Goal: Entertainment & Leisure: Browse casually

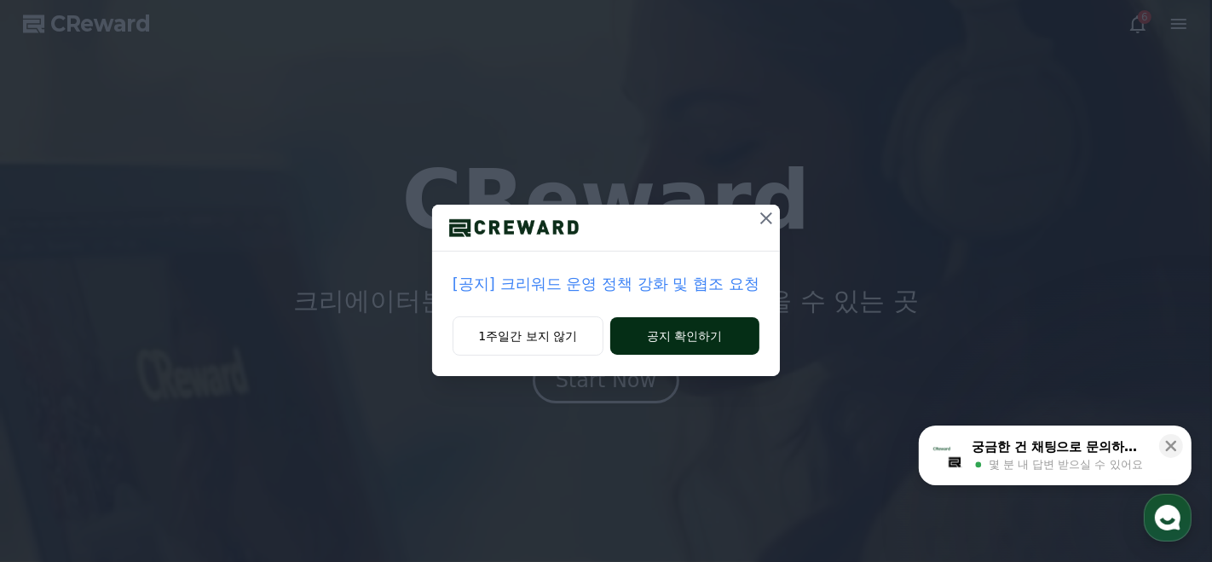
click at [644, 332] on button "공지 확인하기" at bounding box center [684, 336] width 149 height 38
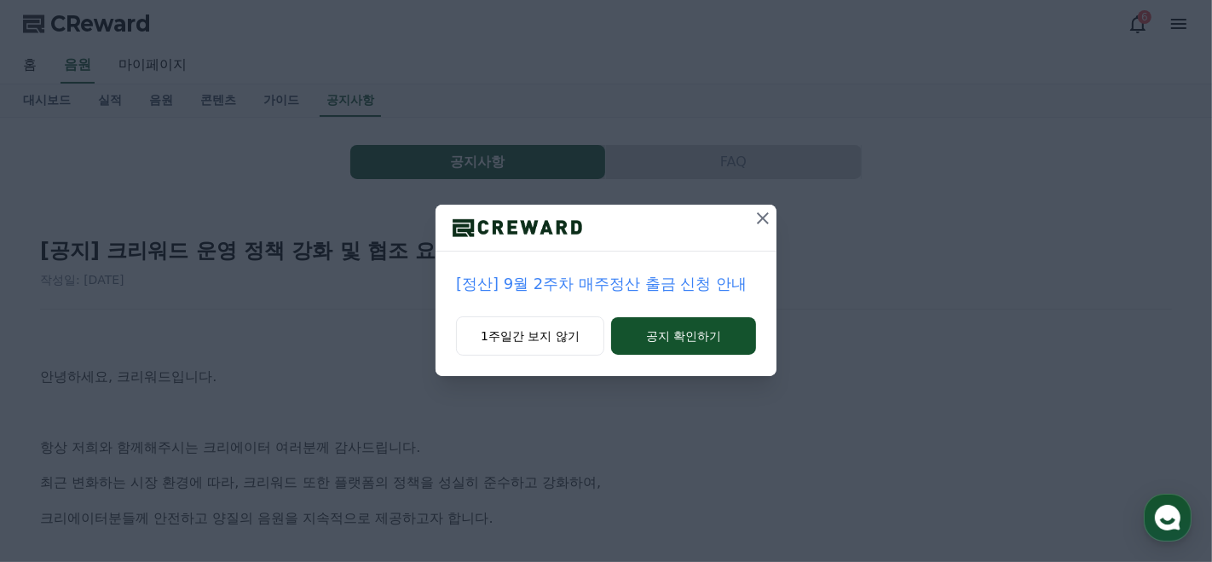
click at [760, 217] on icon at bounding box center [763, 218] width 20 height 20
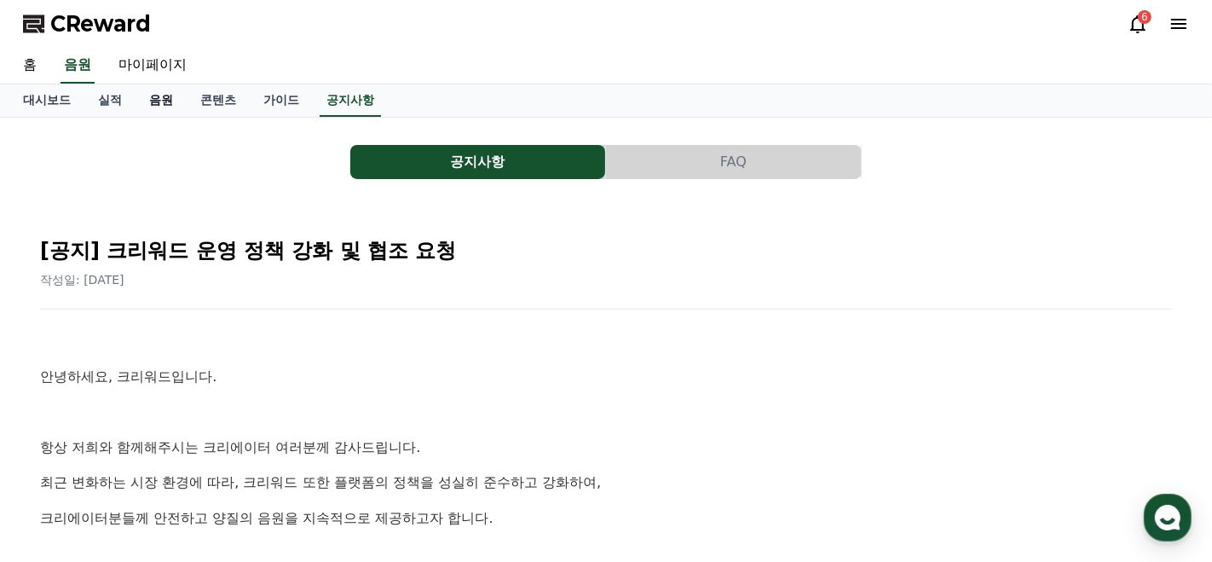
click at [151, 100] on link "음원" at bounding box center [161, 100] width 51 height 32
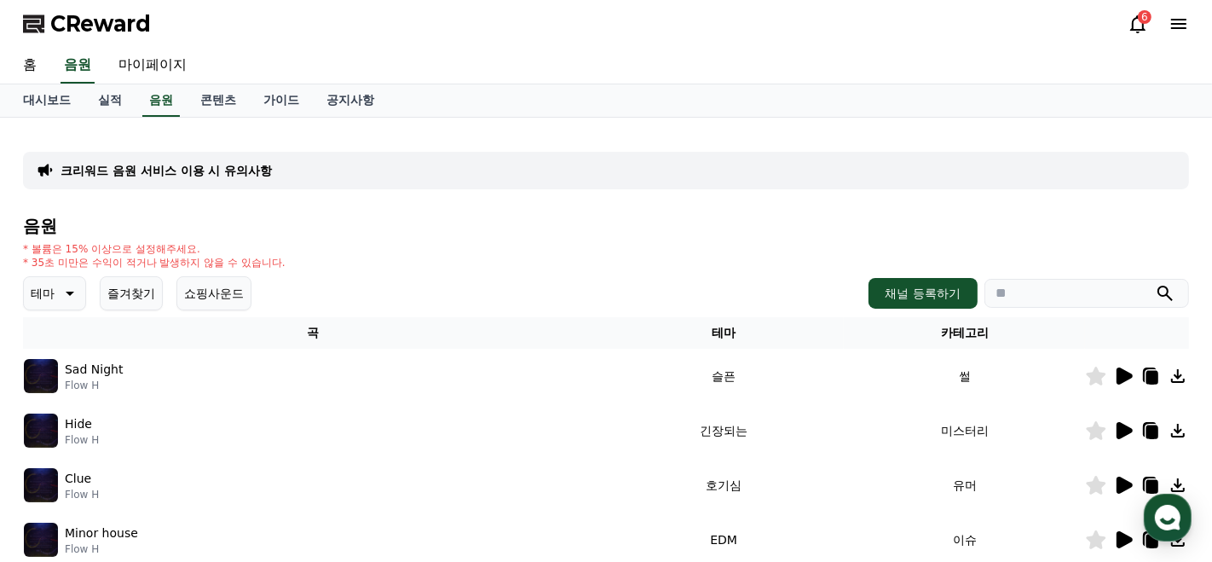
click at [72, 301] on icon at bounding box center [68, 293] width 20 height 20
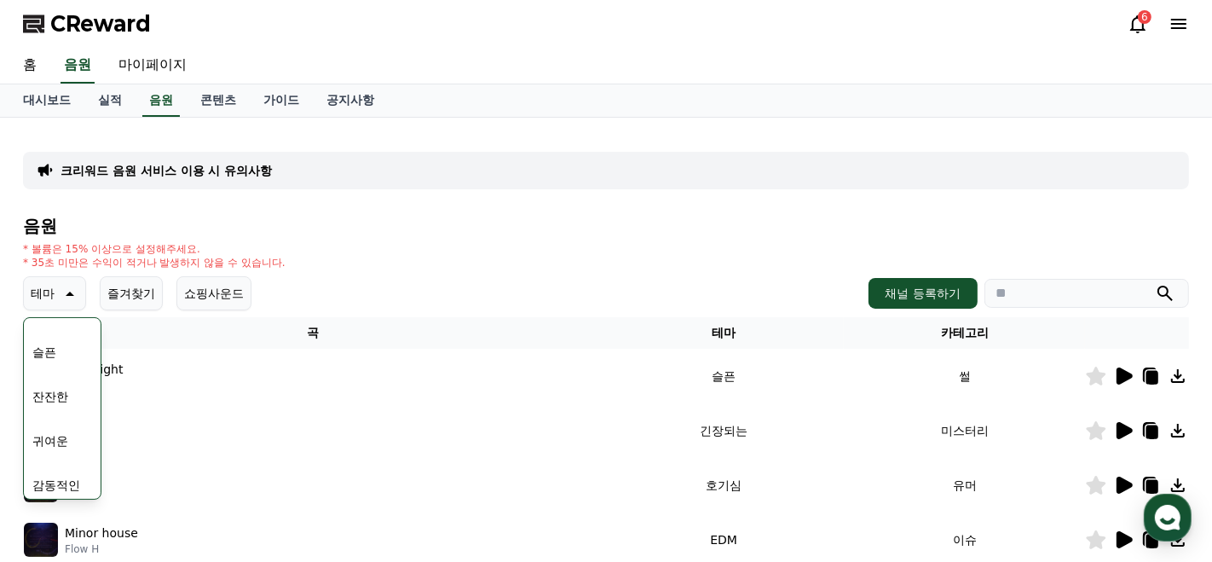
scroll to position [616, 0]
click at [58, 379] on button "잔잔한" at bounding box center [50, 387] width 49 height 38
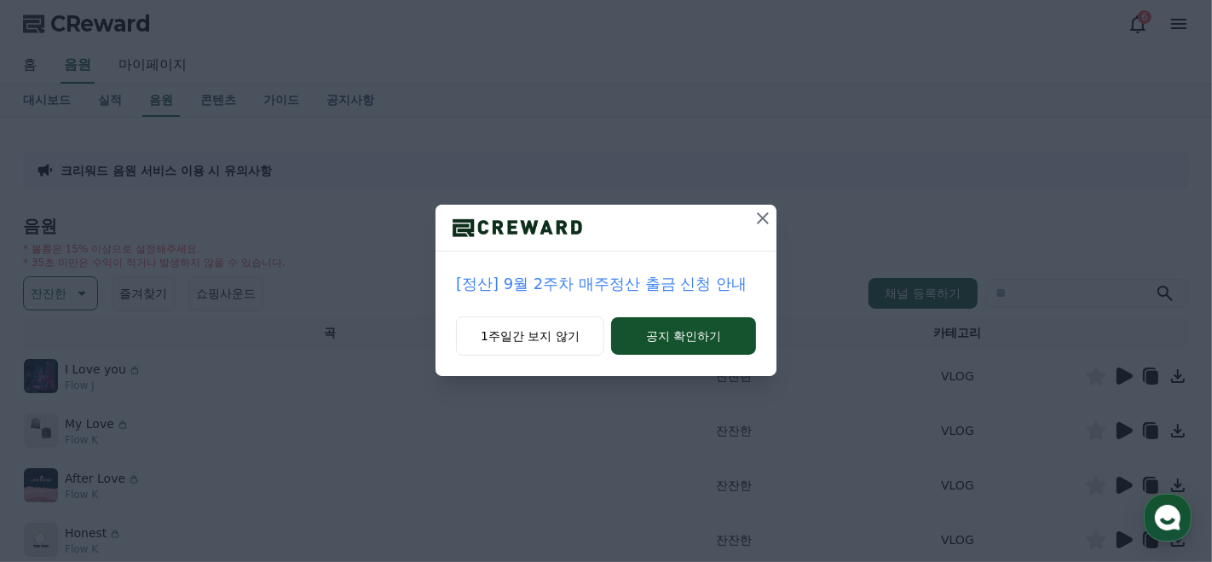
click at [757, 224] on icon at bounding box center [763, 218] width 20 height 20
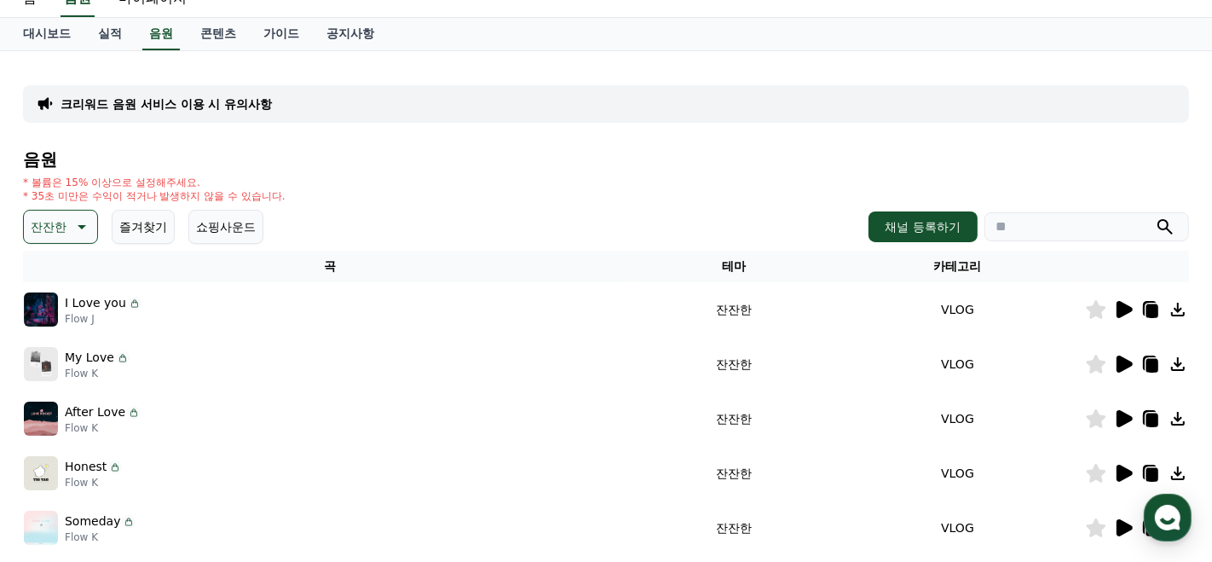
scroll to position [173, 0]
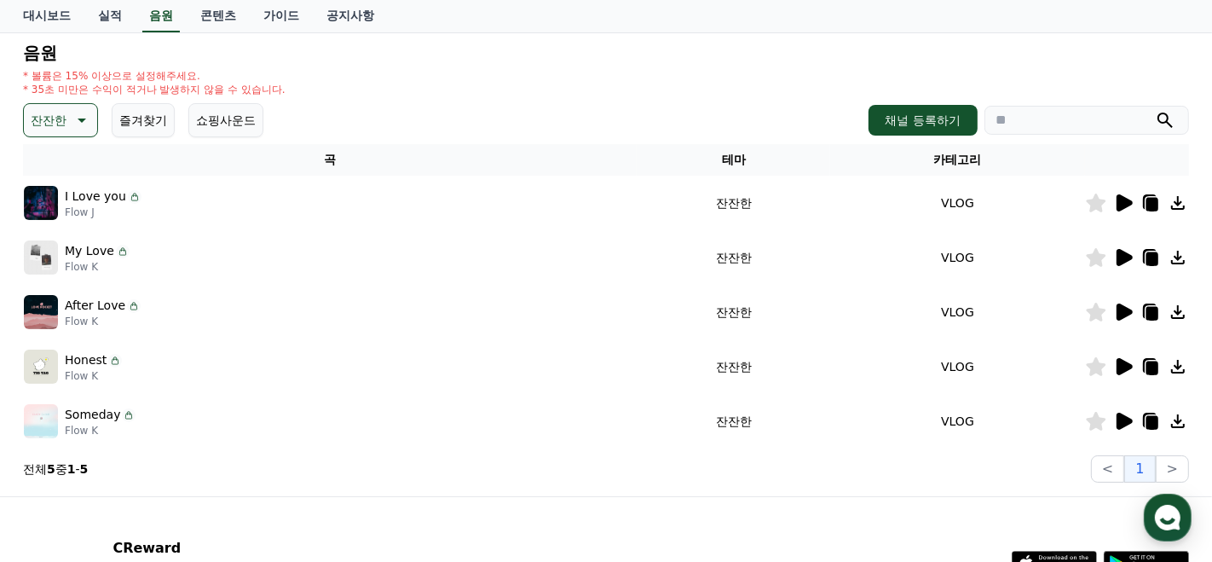
click at [61, 415] on div "Someday Flow K" at bounding box center [330, 421] width 612 height 34
click at [1128, 419] on icon at bounding box center [1125, 421] width 16 height 17
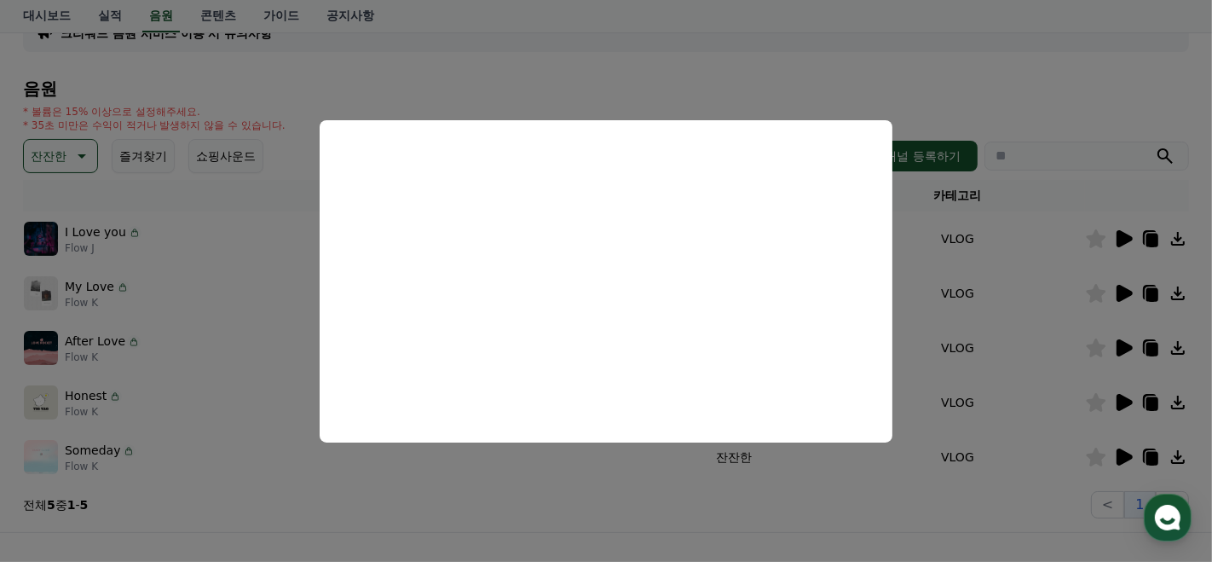
scroll to position [140, 0]
click at [1098, 454] on button "close modal" at bounding box center [606, 281] width 1212 height 562
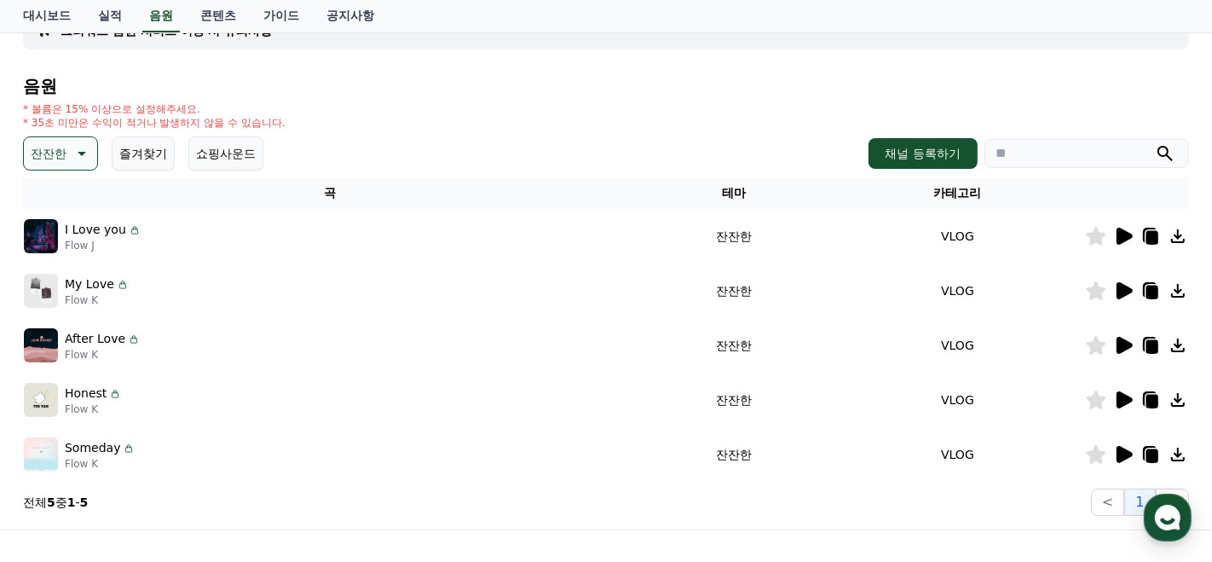
click at [1098, 451] on icon at bounding box center [1097, 454] width 20 height 19
click at [1124, 394] on icon at bounding box center [1125, 399] width 16 height 17
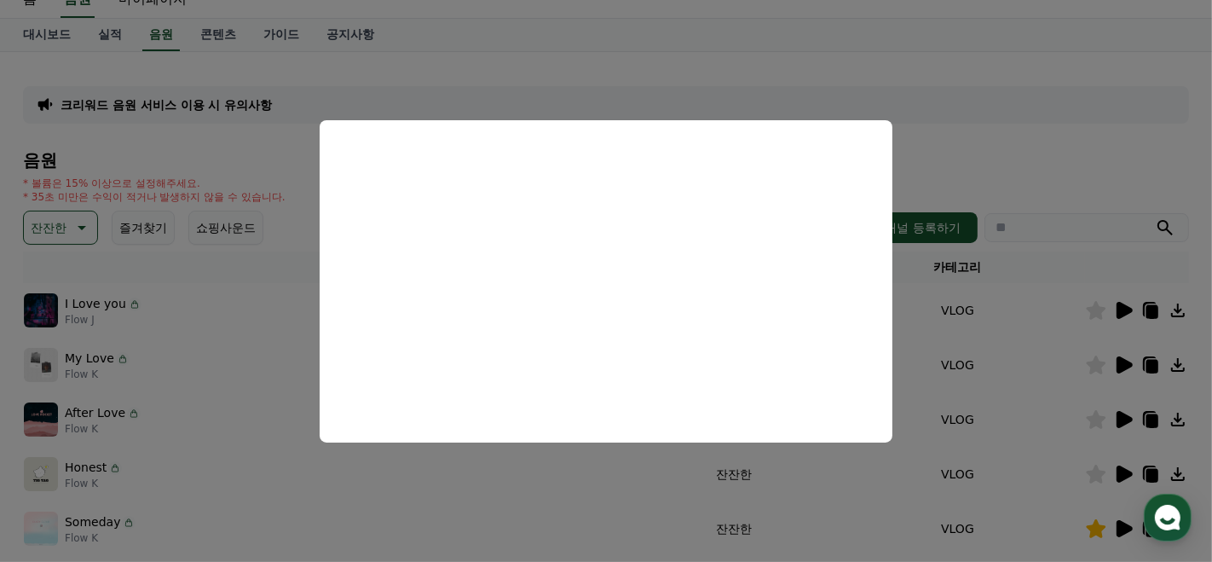
scroll to position [0, 0]
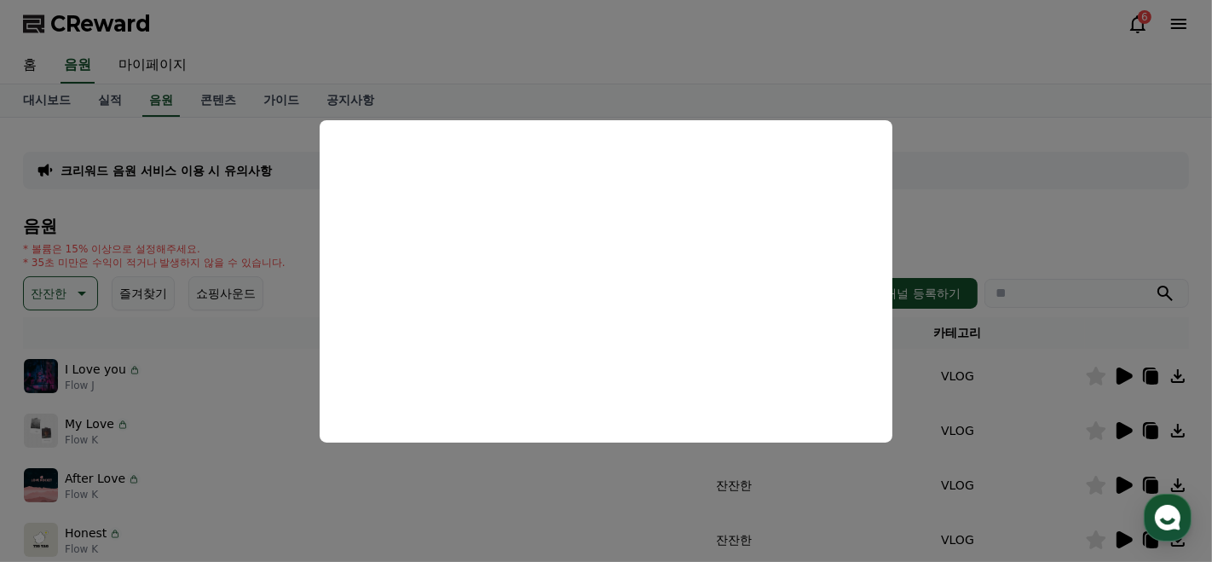
click at [1142, 28] on button "close modal" at bounding box center [606, 281] width 1212 height 562
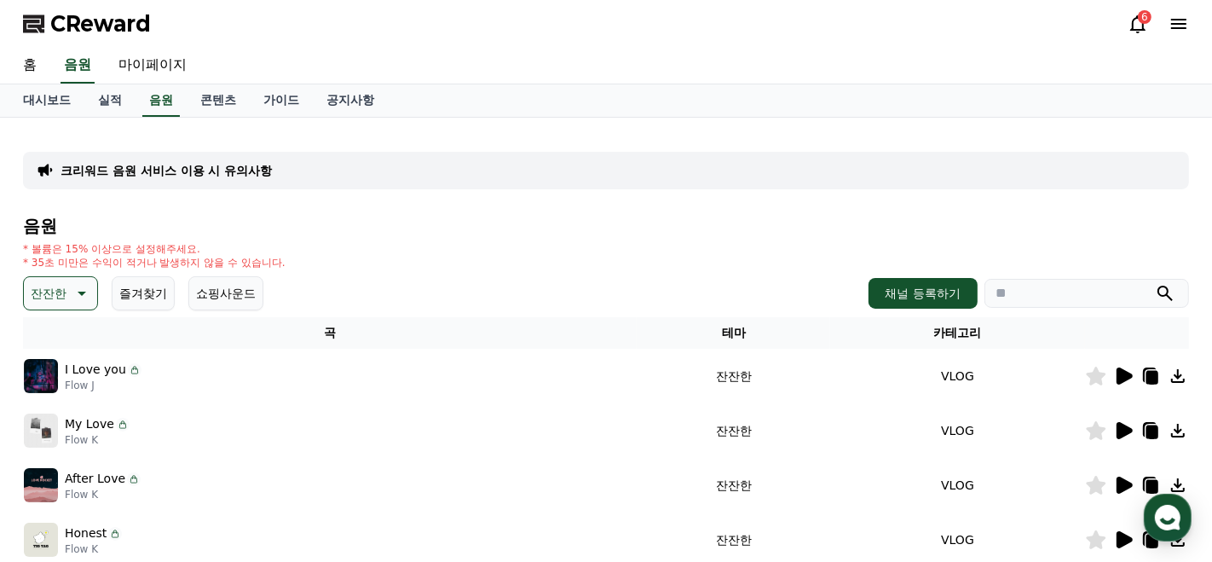
click at [1141, 22] on div "6" at bounding box center [1145, 17] width 14 height 14
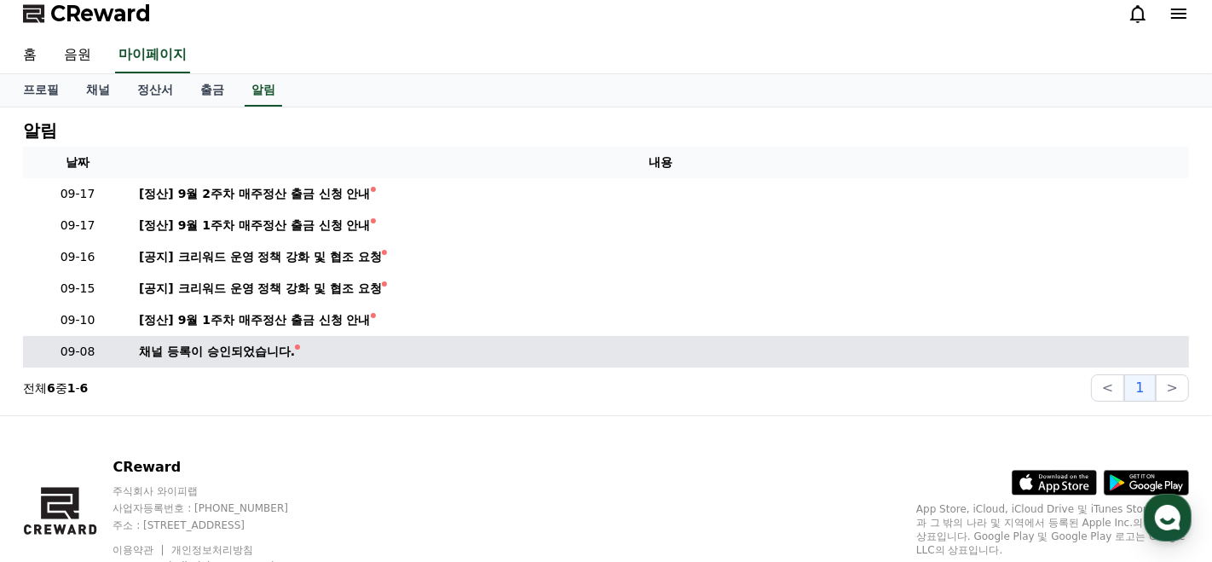
scroll to position [12, 0]
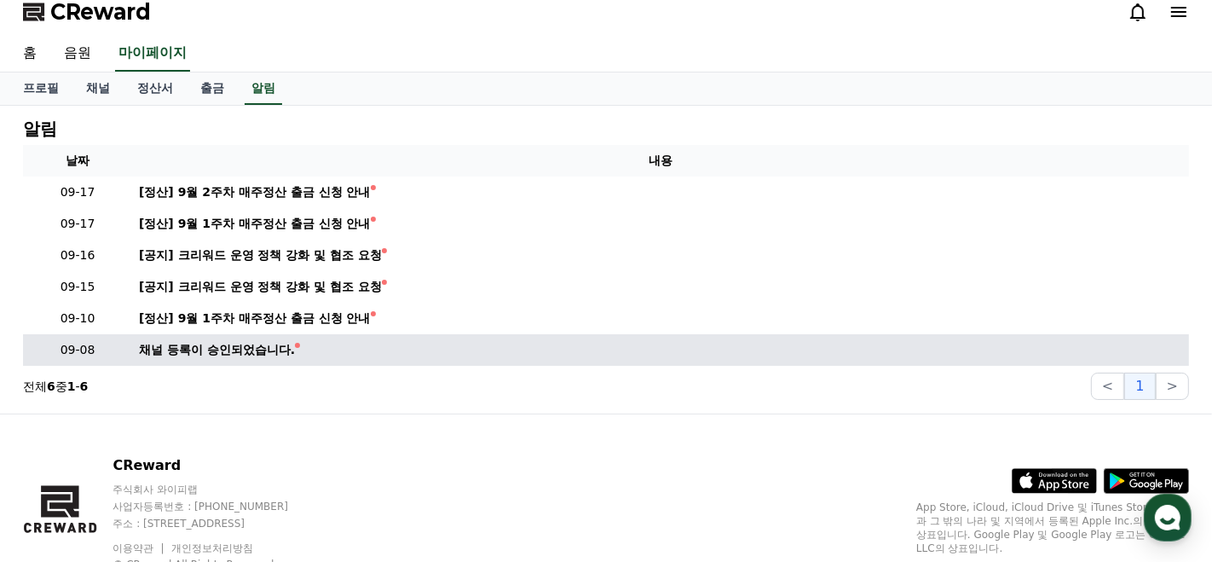
click at [419, 350] on td "채널 등록이 승인되었습니다." at bounding box center [660, 350] width 1057 height 32
click at [217, 356] on div "채널 등록이 승인되었습니다." at bounding box center [217, 350] width 156 height 18
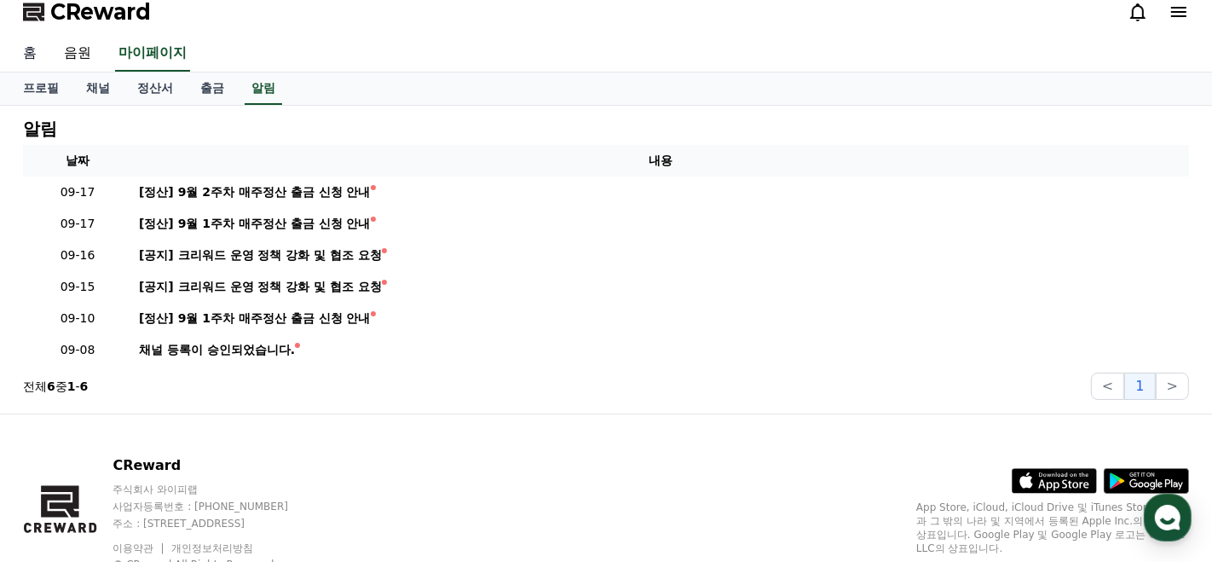
click at [32, 52] on link "홈" at bounding box center [29, 54] width 41 height 36
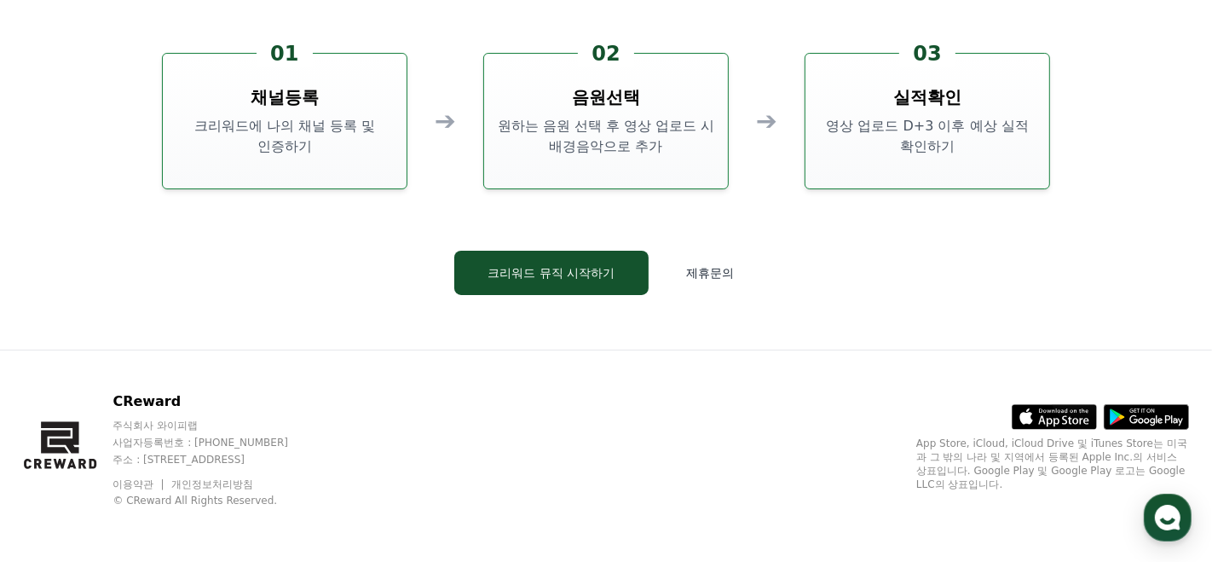
scroll to position [4524, 0]
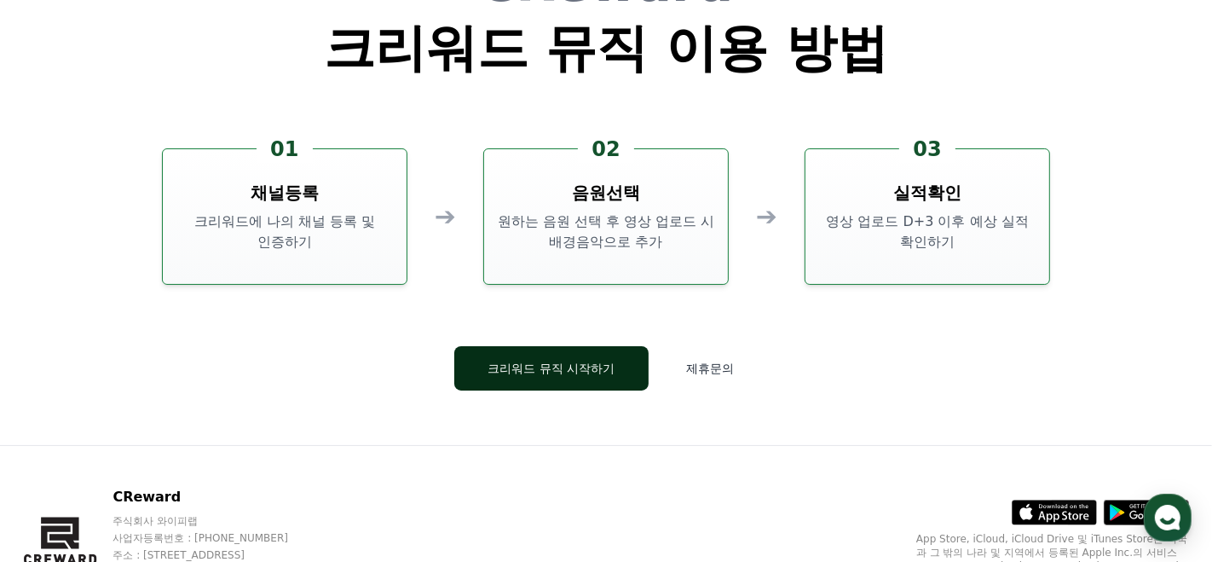
click at [574, 385] on button "크리워드 뮤직 시작하기" at bounding box center [551, 368] width 195 height 44
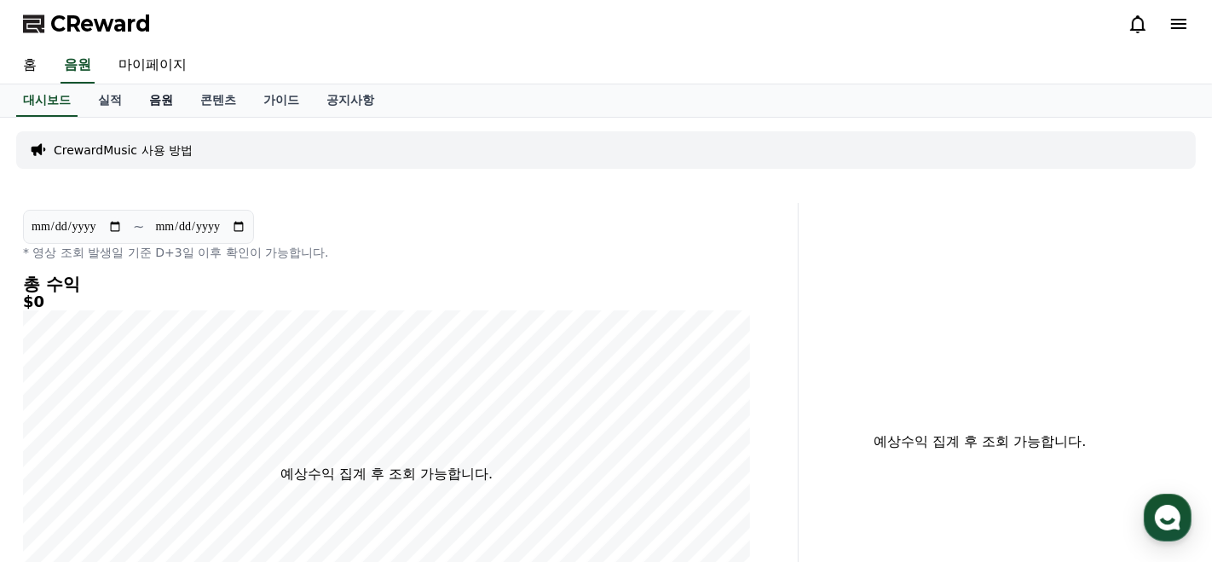
click at [150, 100] on link "음원" at bounding box center [161, 100] width 51 height 32
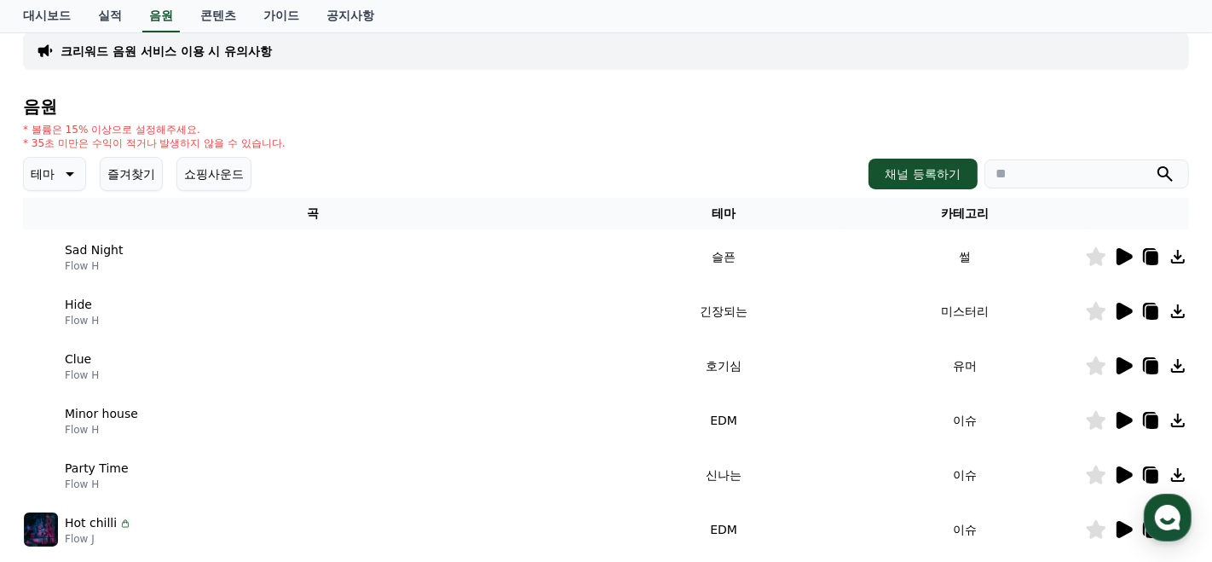
scroll to position [63, 0]
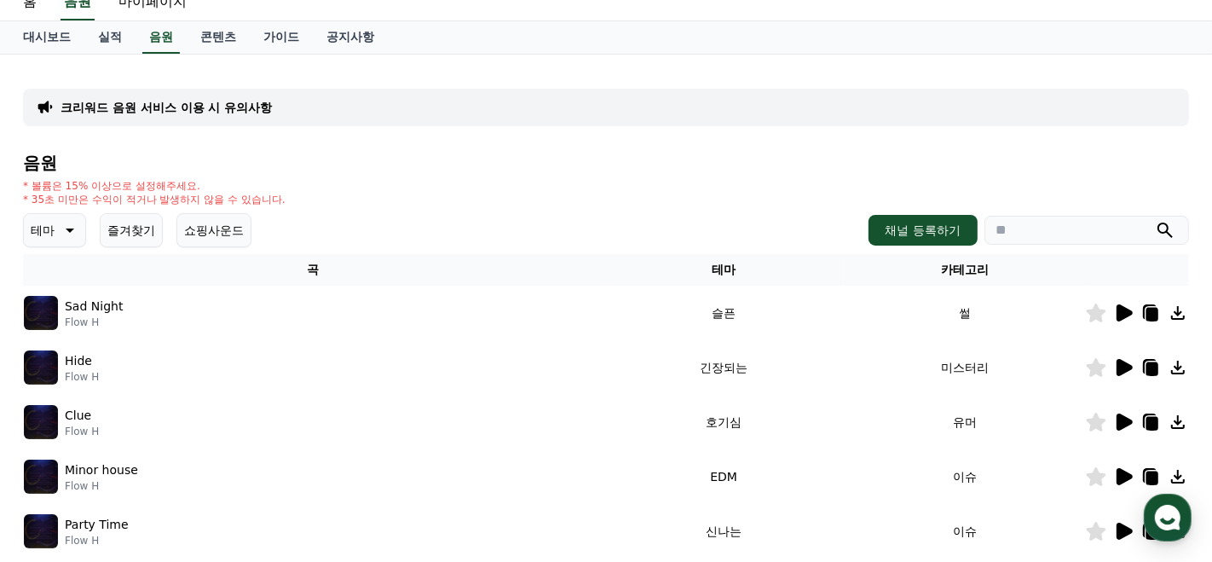
click at [129, 232] on button "즐겨찾기" at bounding box center [131, 230] width 63 height 34
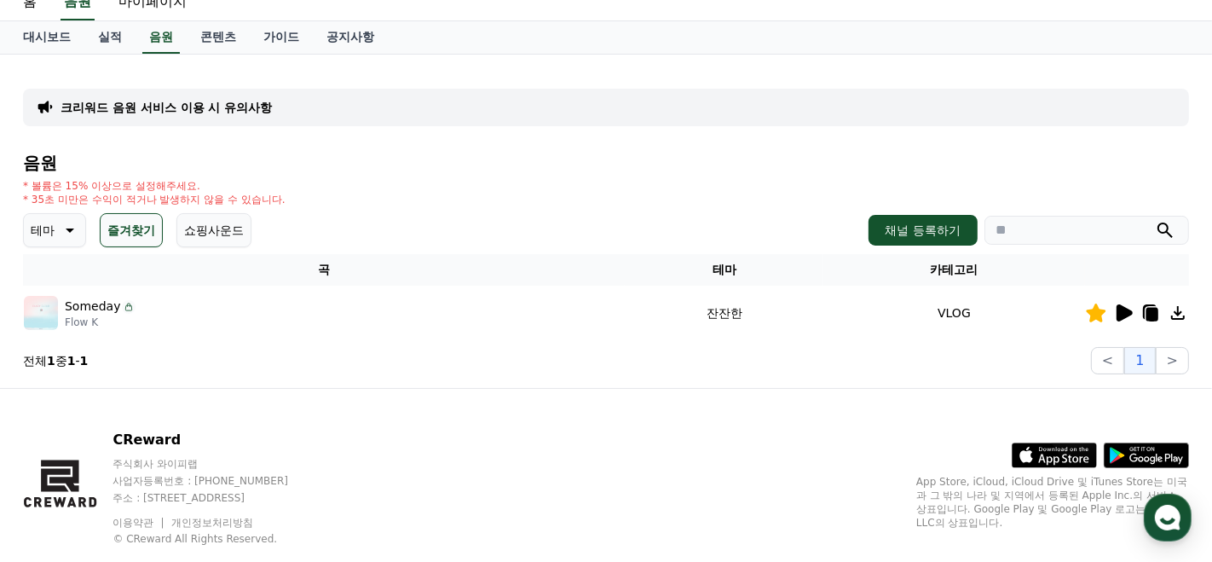
click at [1151, 309] on icon at bounding box center [1153, 315] width 12 height 14
click at [53, 232] on button "테마" at bounding box center [54, 230] width 63 height 34
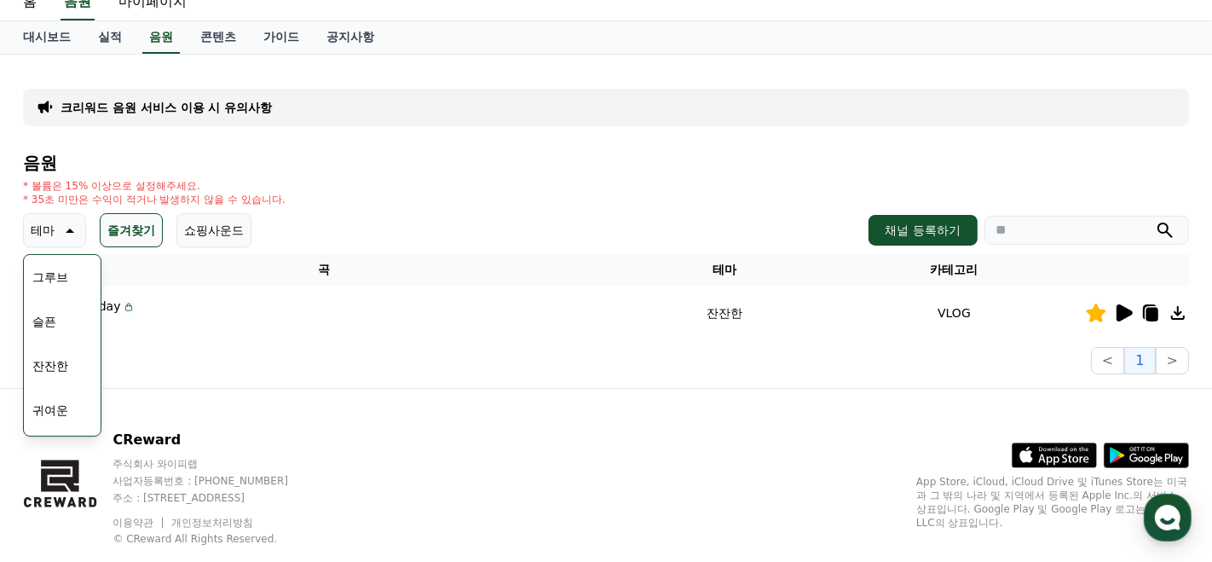
scroll to position [413, 0]
click at [56, 351] on button "분위기있는" at bounding box center [62, 351] width 73 height 38
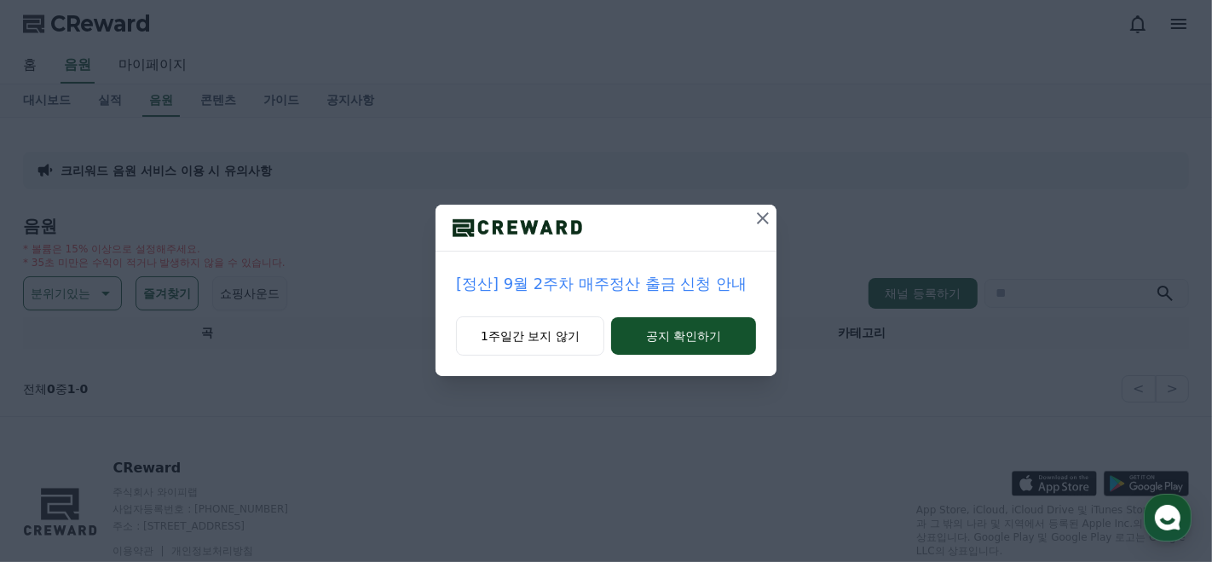
click at [766, 216] on icon at bounding box center [763, 218] width 20 height 20
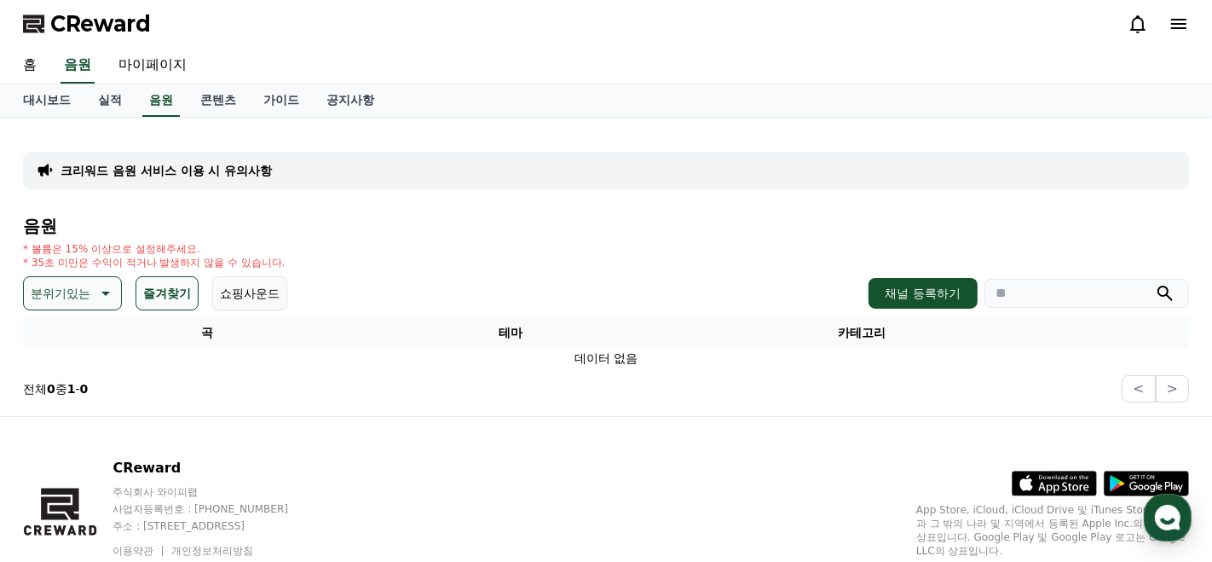
click at [160, 286] on button "즐겨찾기" at bounding box center [167, 293] width 63 height 34
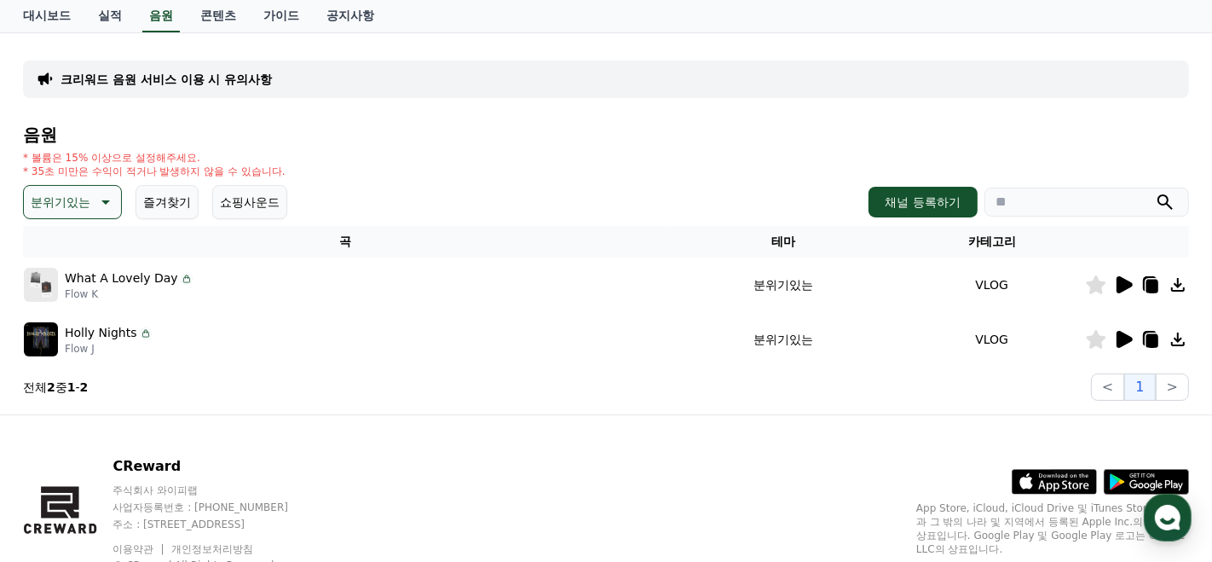
scroll to position [154, 0]
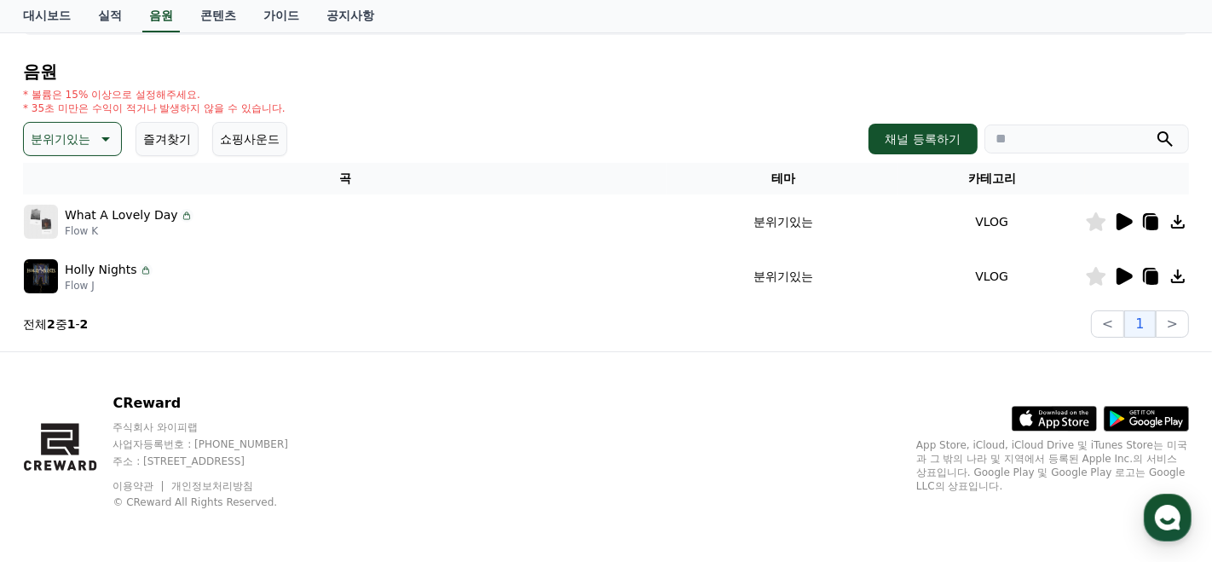
click at [1131, 217] on icon at bounding box center [1125, 221] width 16 height 17
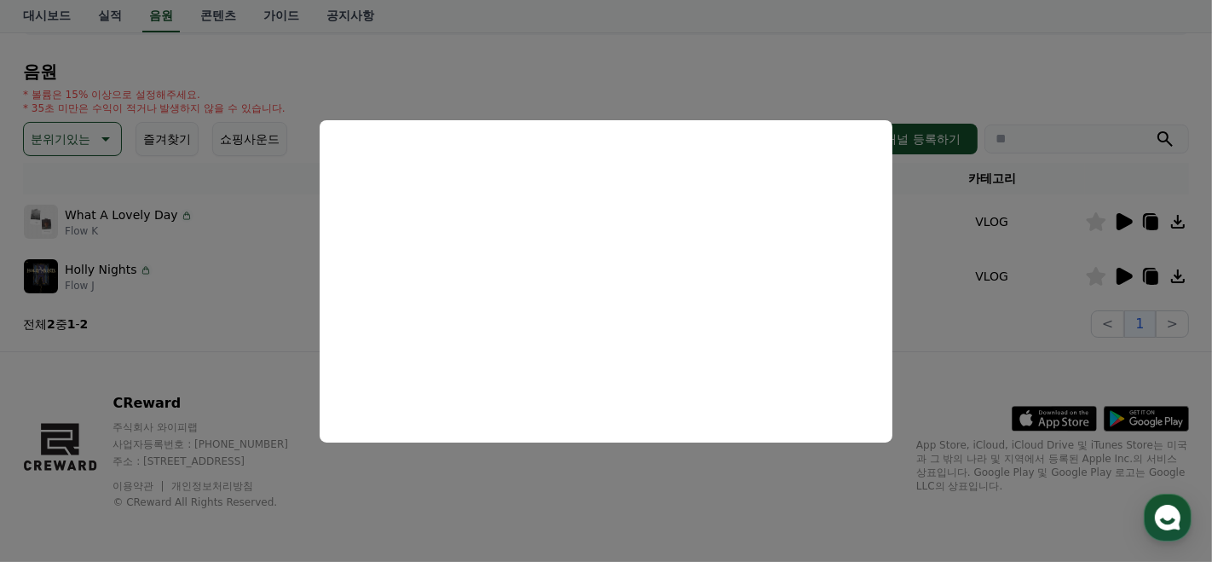
click at [672, 38] on button "close modal" at bounding box center [606, 281] width 1212 height 562
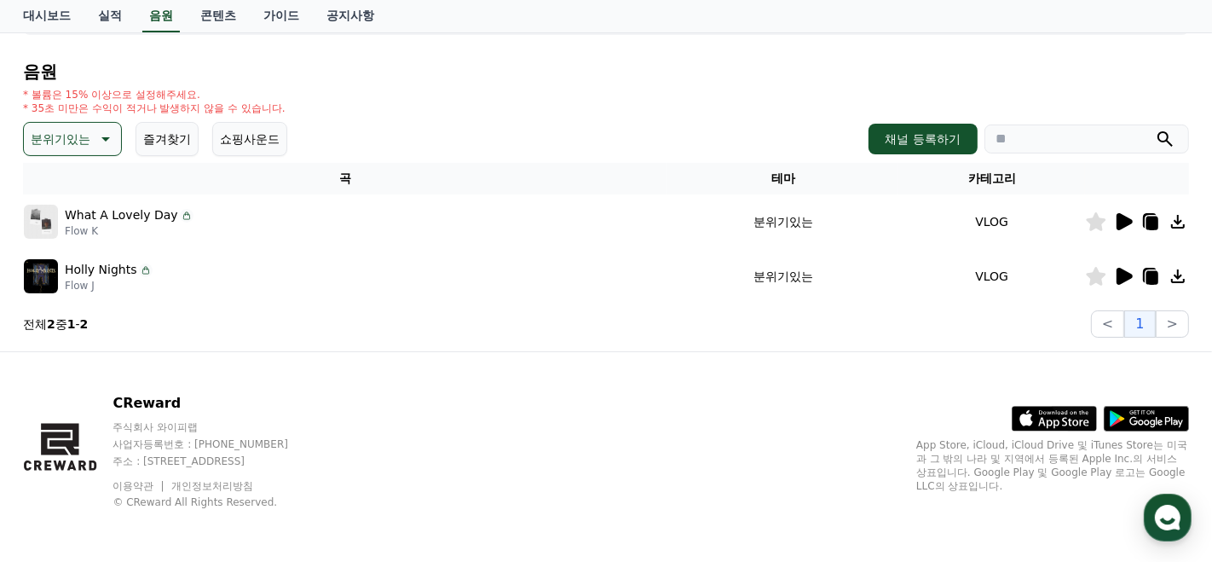
click at [82, 141] on button "분위기있는" at bounding box center [72, 139] width 99 height 34
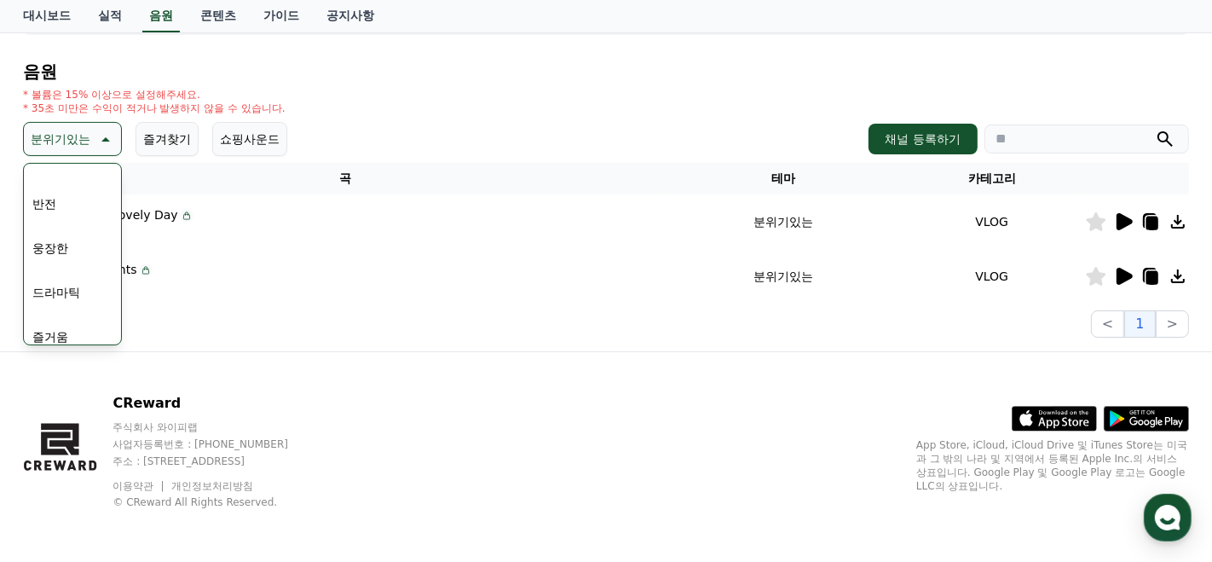
scroll to position [292, 0]
click at [71, 281] on button "드라마틱" at bounding box center [56, 291] width 61 height 38
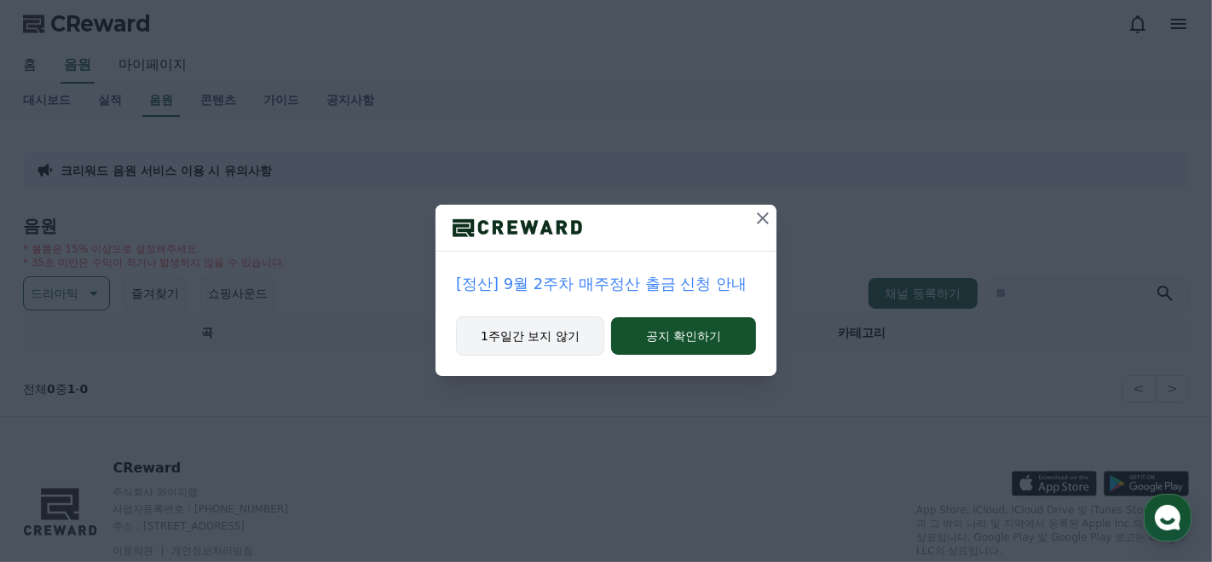
click at [535, 340] on button "1주일간 보지 않기" at bounding box center [530, 335] width 148 height 39
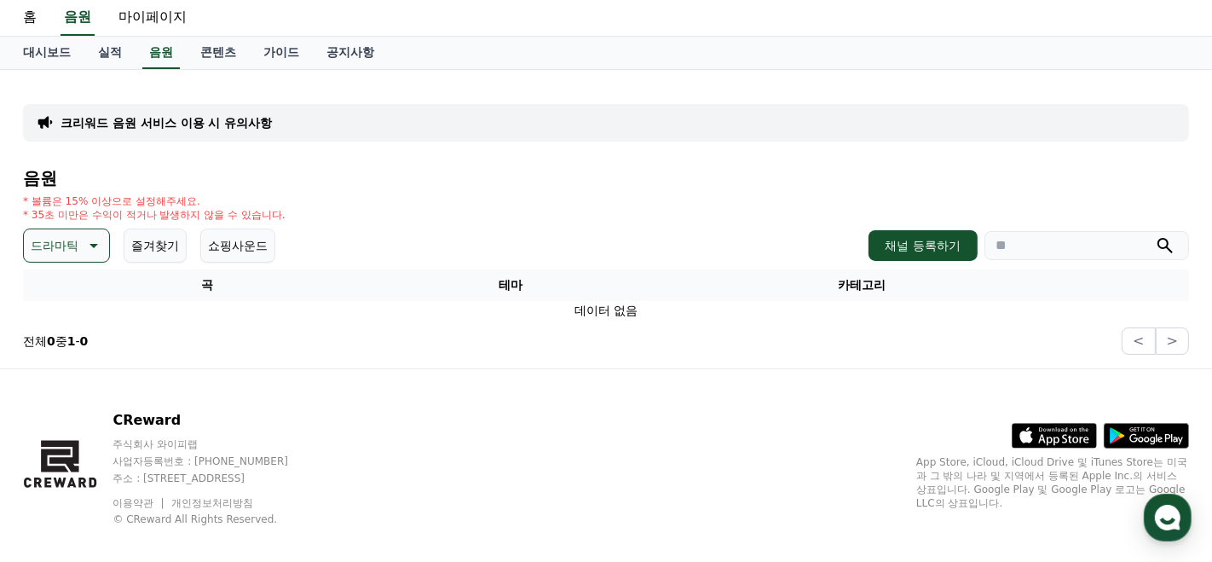
scroll to position [39, 0]
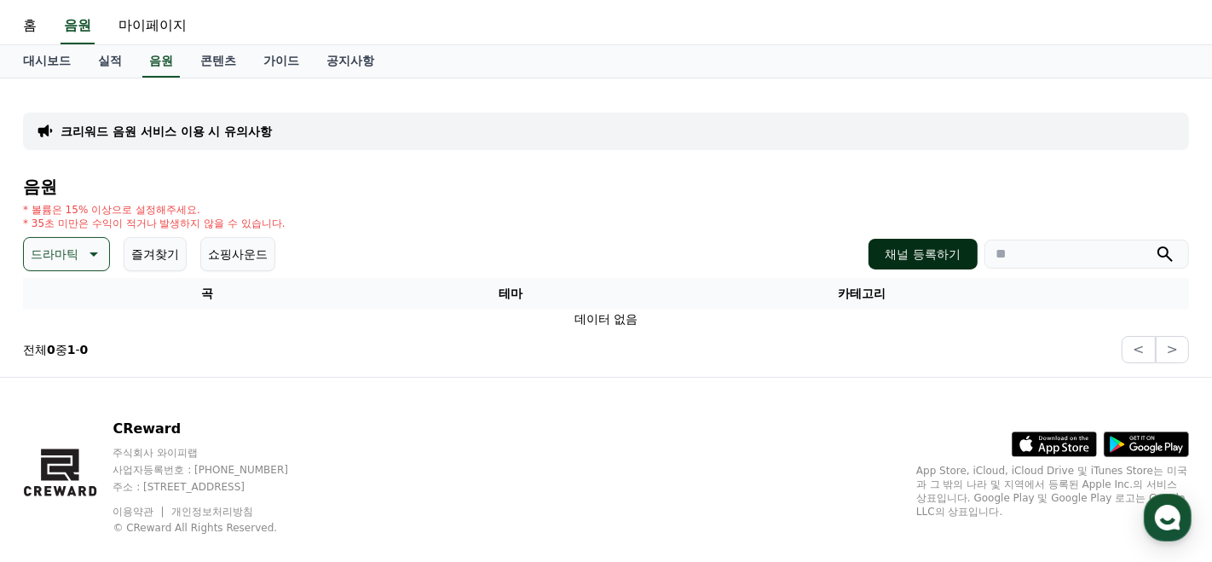
click at [928, 250] on button "채널 등록하기" at bounding box center [923, 254] width 109 height 31
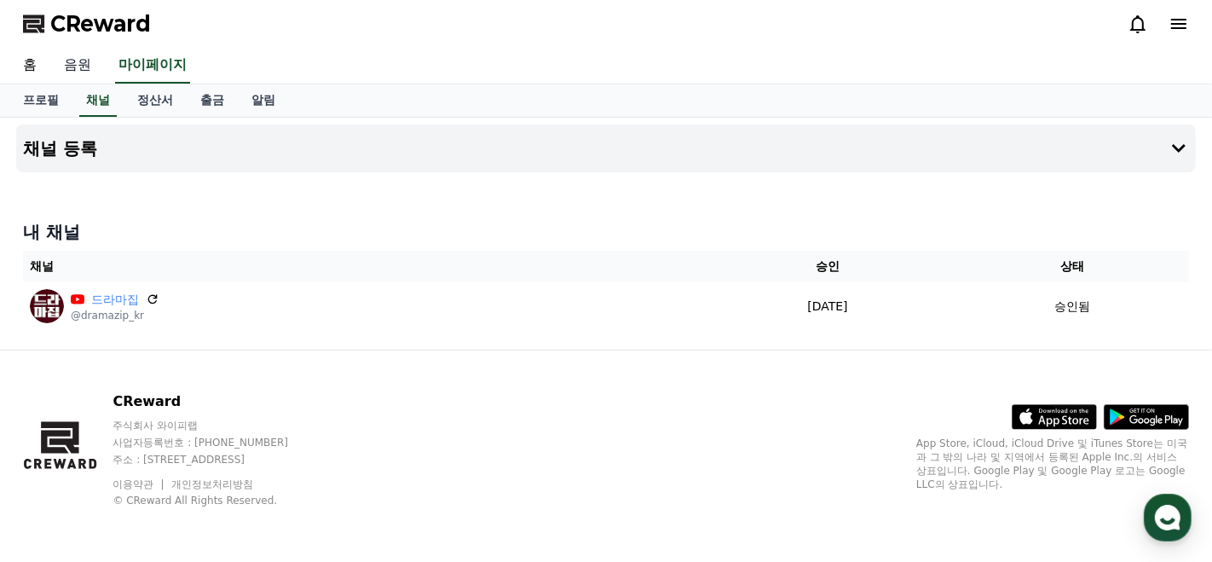
click at [65, 67] on link "음원" at bounding box center [77, 66] width 55 height 36
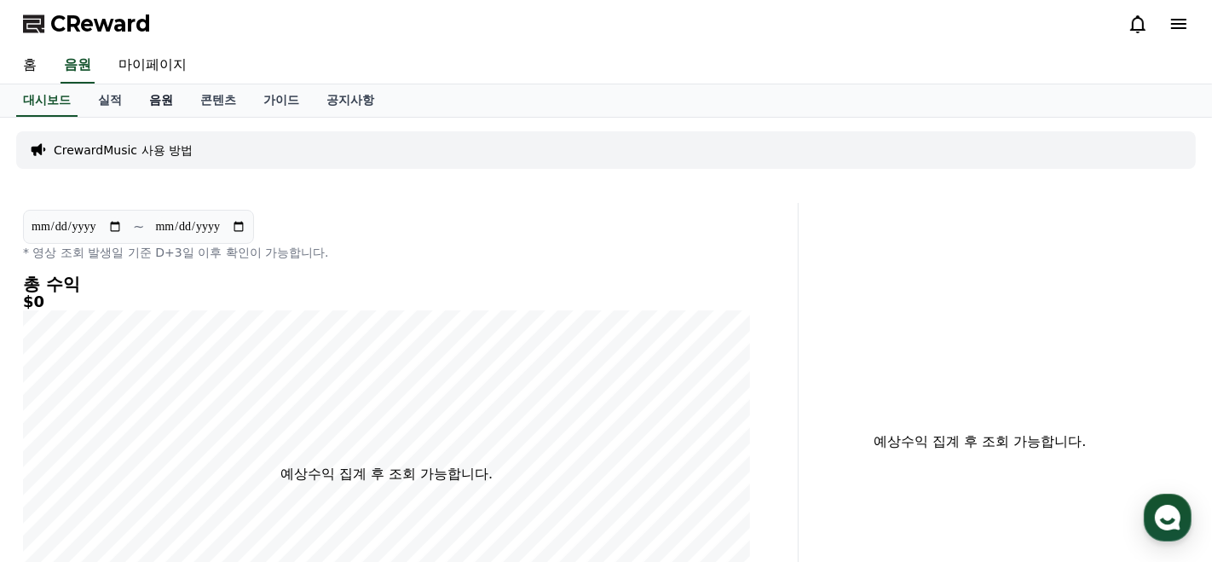
click at [146, 96] on link "음원" at bounding box center [161, 100] width 51 height 32
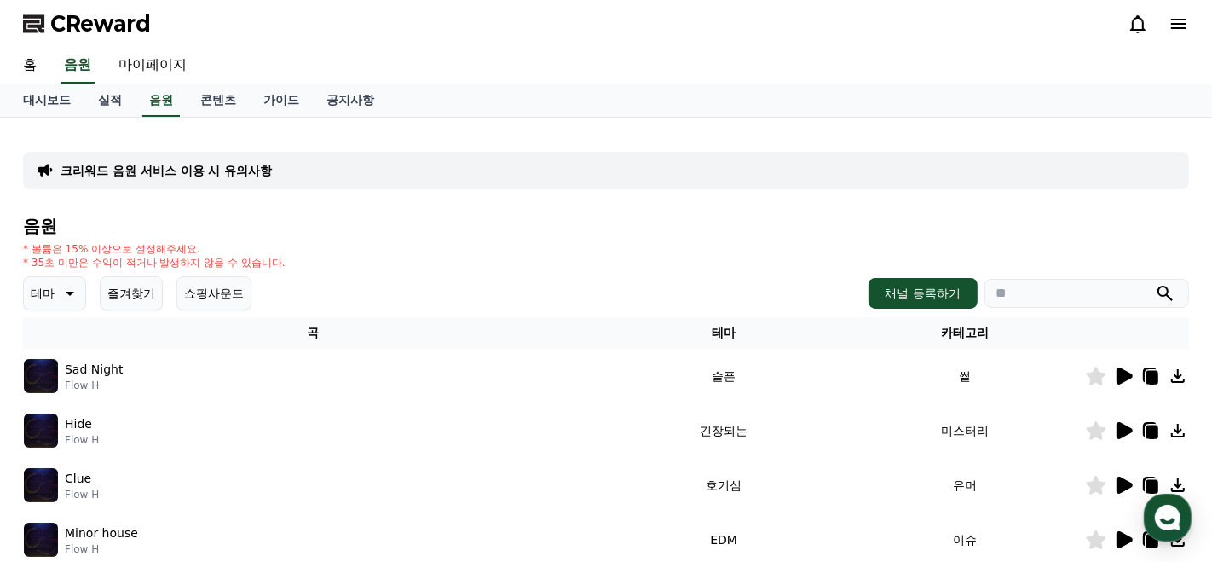
click at [207, 298] on button "쇼핑사운드" at bounding box center [213, 293] width 75 height 34
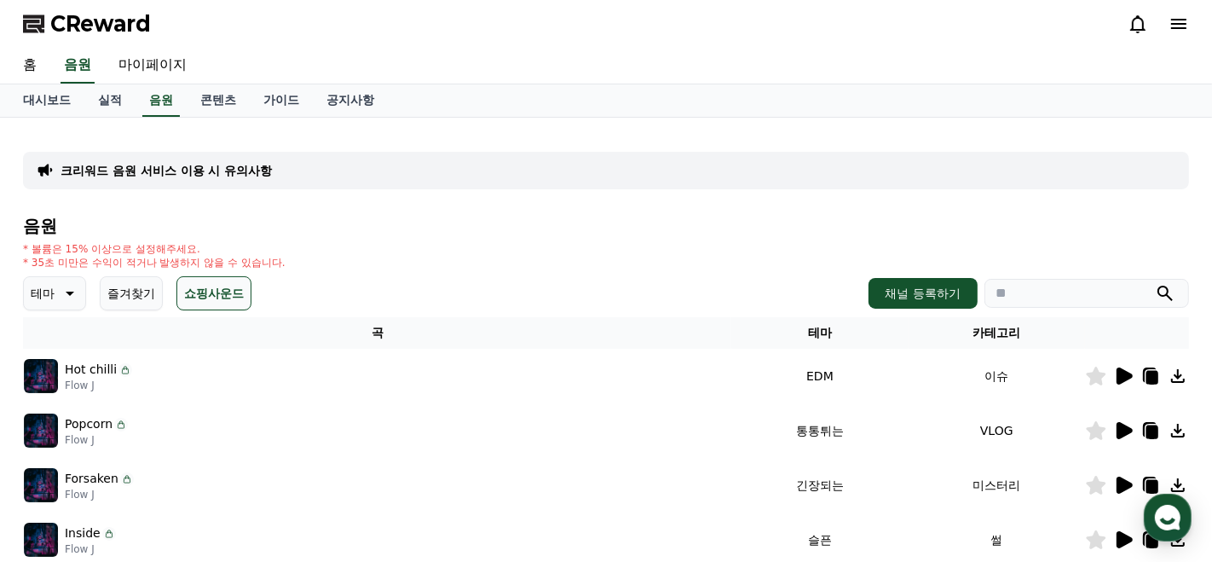
click at [53, 294] on button "테마" at bounding box center [54, 293] width 63 height 34
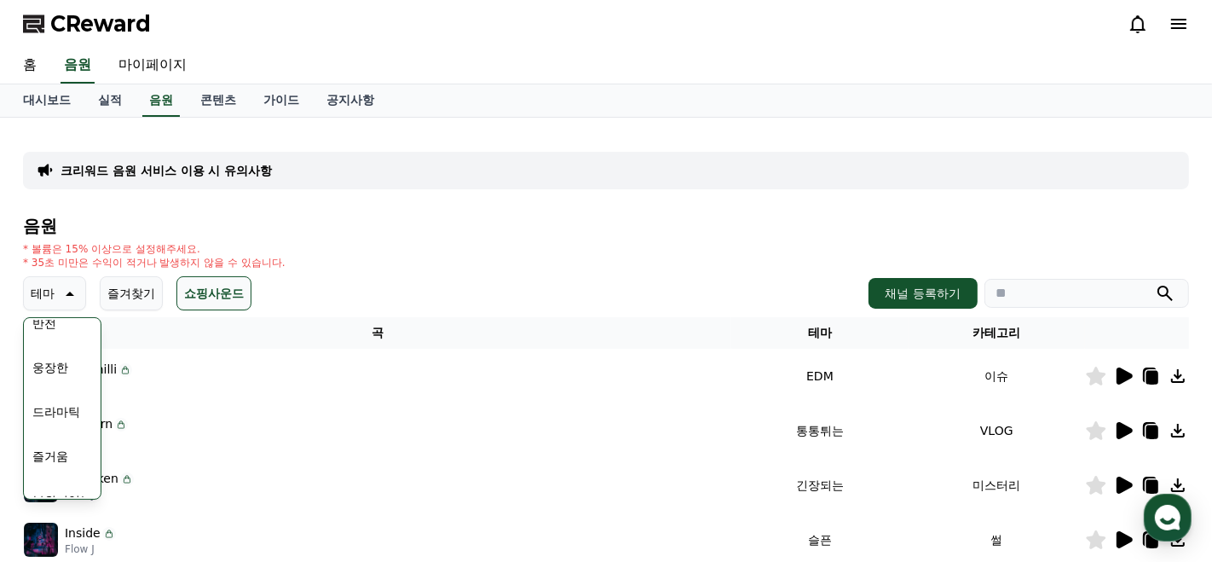
scroll to position [330, 0]
click at [58, 402] on button "드라마틱" at bounding box center [56, 408] width 61 height 38
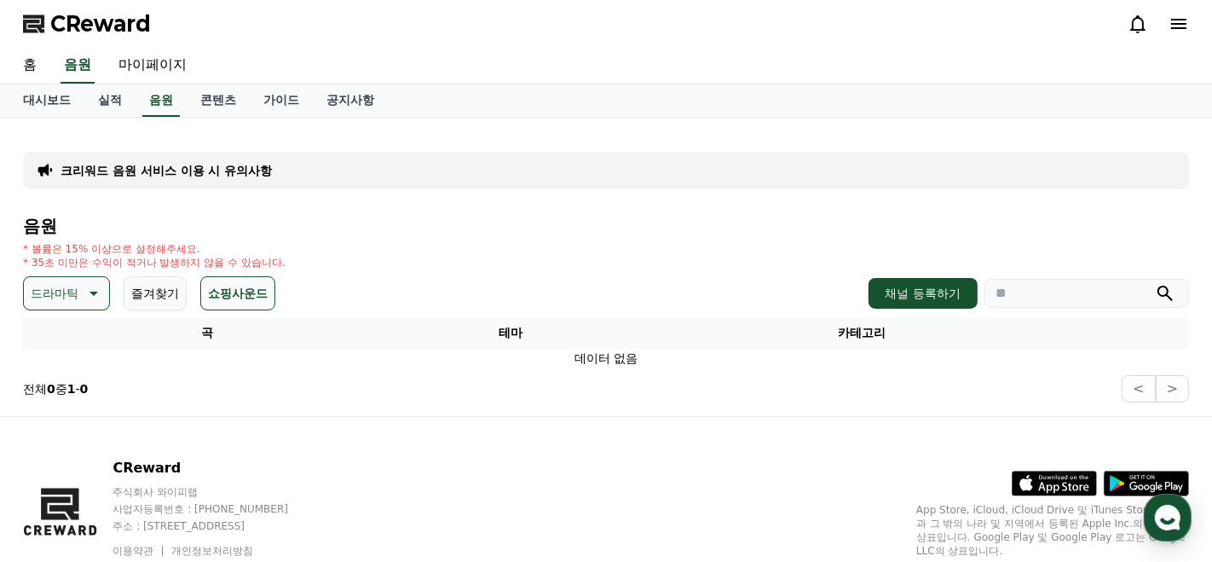
click at [74, 304] on button "드라마틱" at bounding box center [66, 293] width 87 height 34
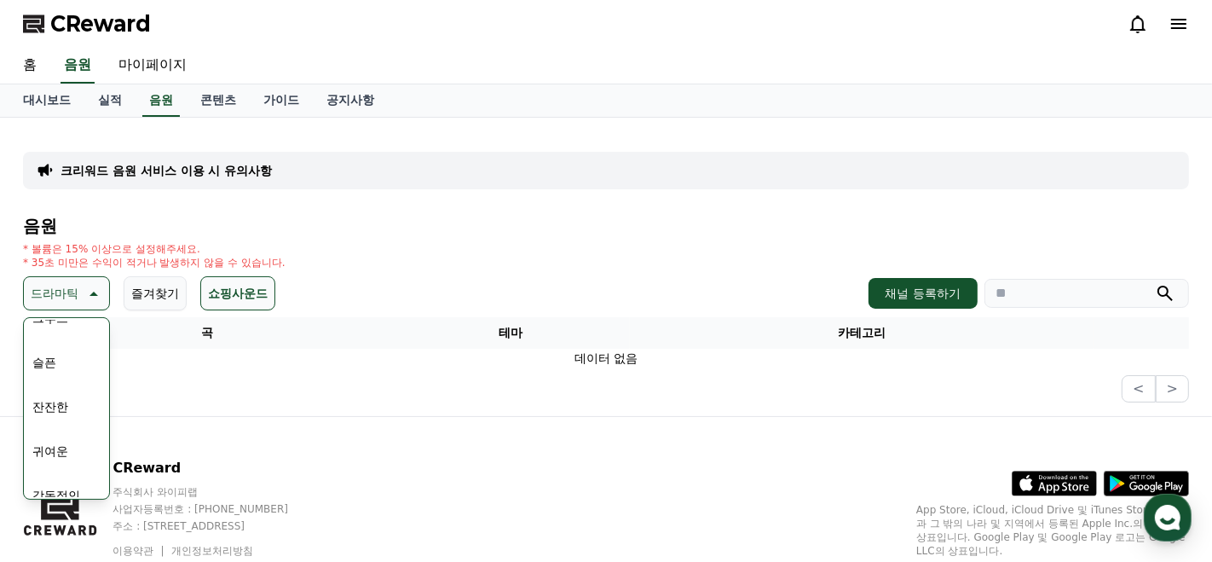
scroll to position [600, 0]
click at [67, 407] on button "잔잔한" at bounding box center [50, 404] width 49 height 38
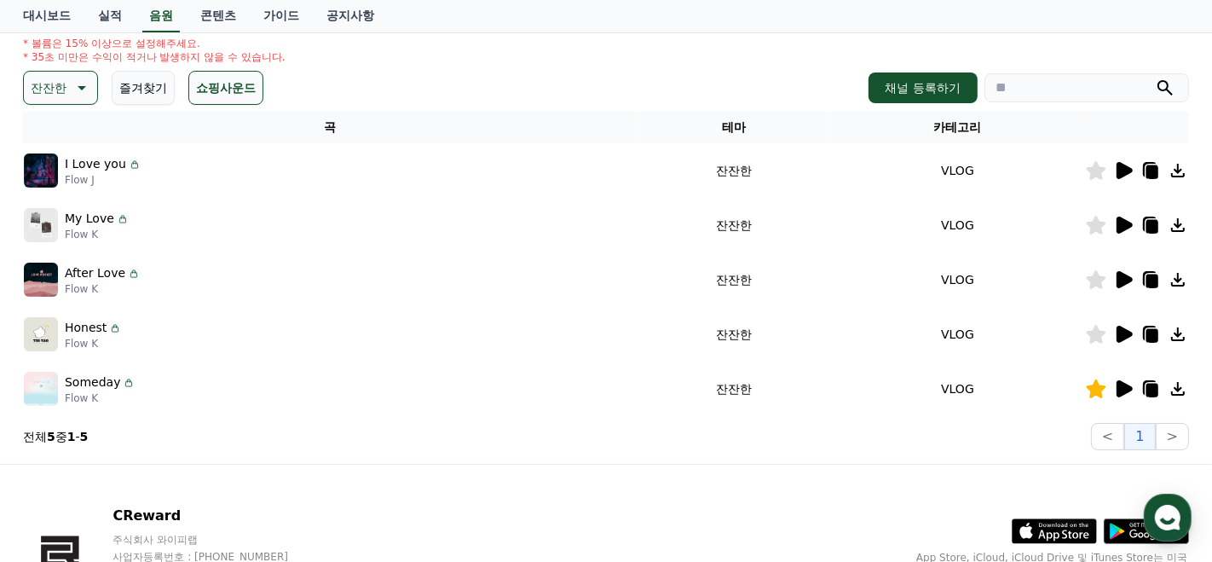
scroll to position [211, 0]
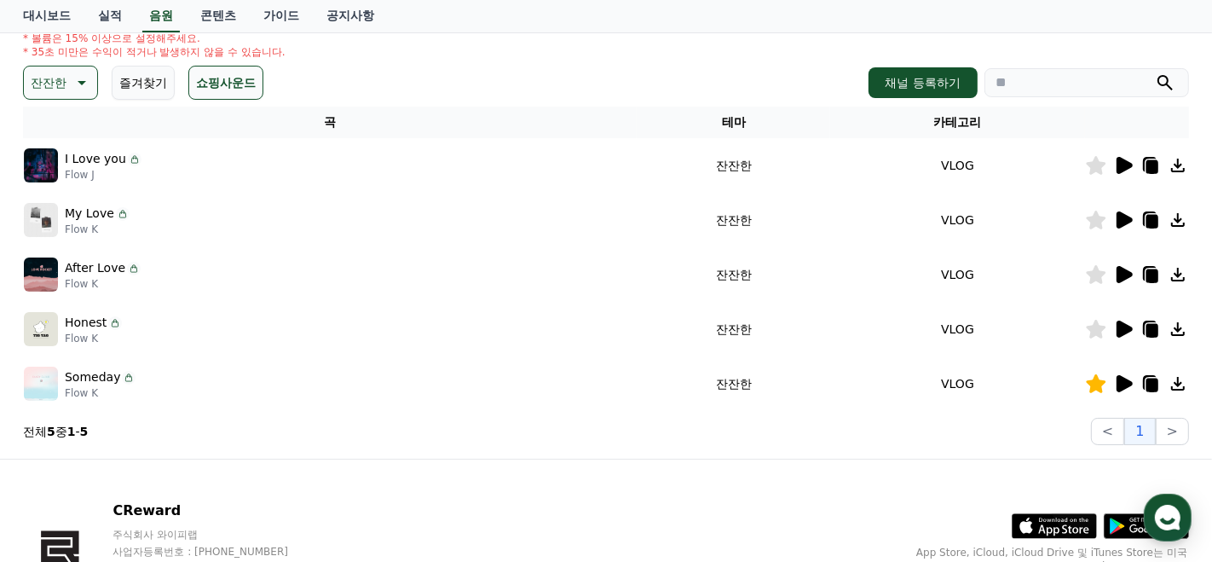
click at [1125, 164] on icon at bounding box center [1125, 165] width 16 height 17
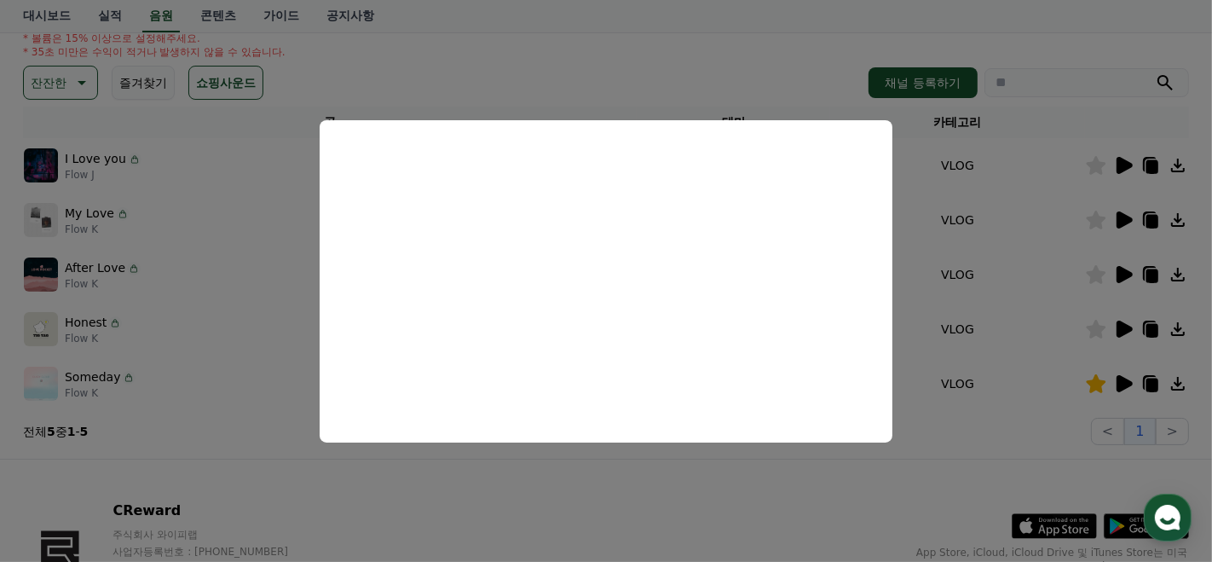
click at [1103, 165] on button "close modal" at bounding box center [606, 281] width 1212 height 562
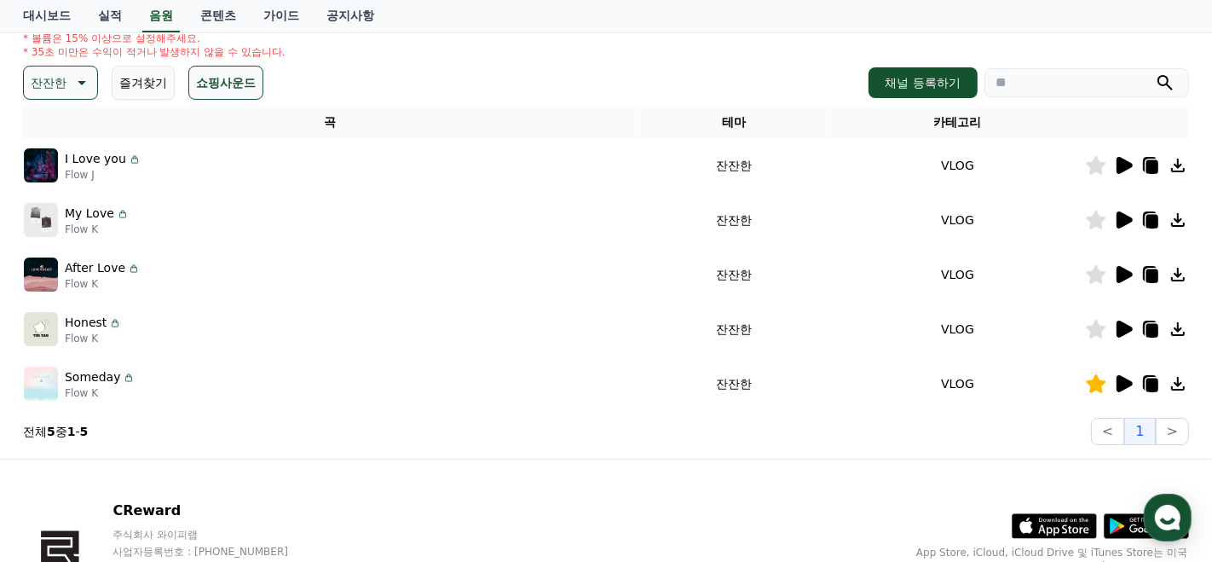
click at [1103, 165] on icon at bounding box center [1096, 165] width 20 height 19
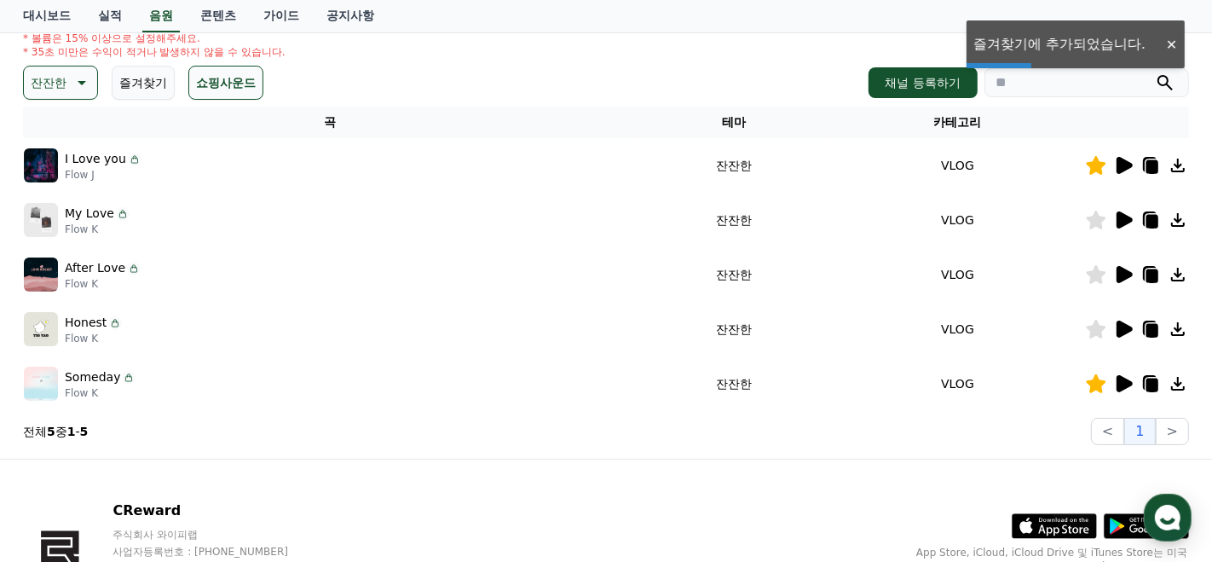
click at [1122, 216] on icon at bounding box center [1125, 219] width 16 height 17
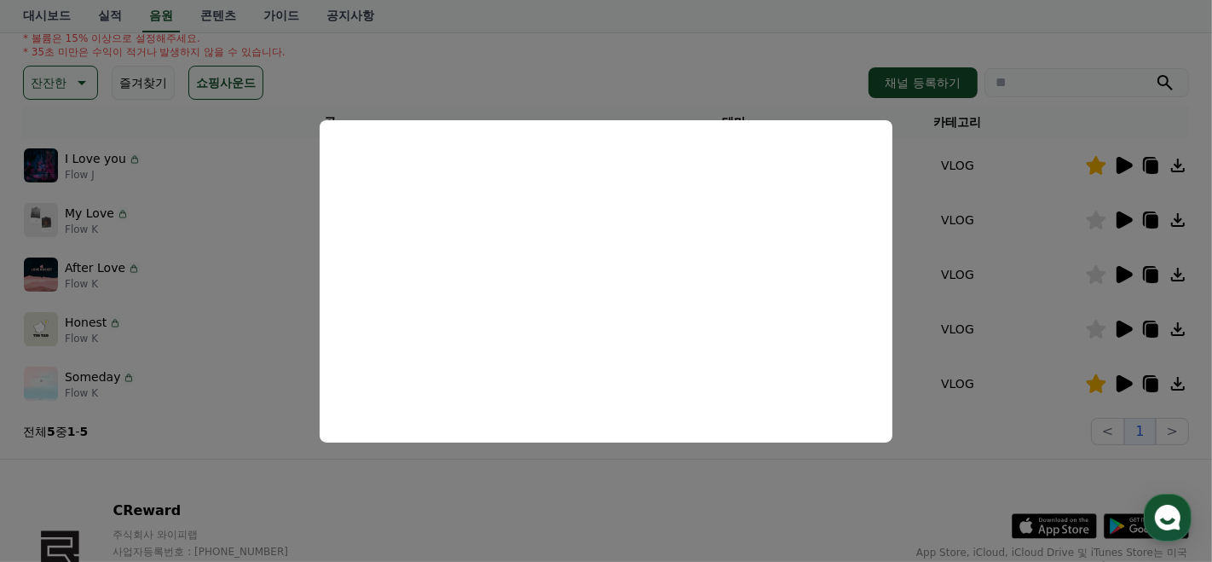
click at [779, 61] on button "close modal" at bounding box center [606, 281] width 1212 height 562
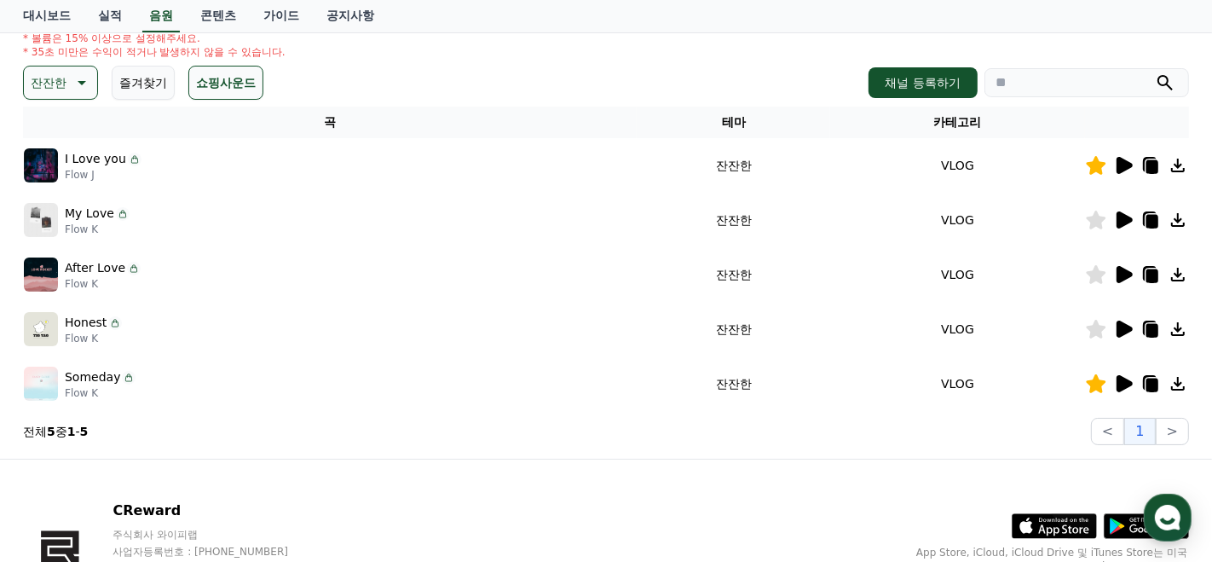
click at [1154, 163] on icon at bounding box center [1153, 167] width 12 height 14
click at [1153, 164] on icon at bounding box center [1153, 167] width 12 height 14
